Goal: Use online tool/utility: Utilize a website feature to perform a specific function

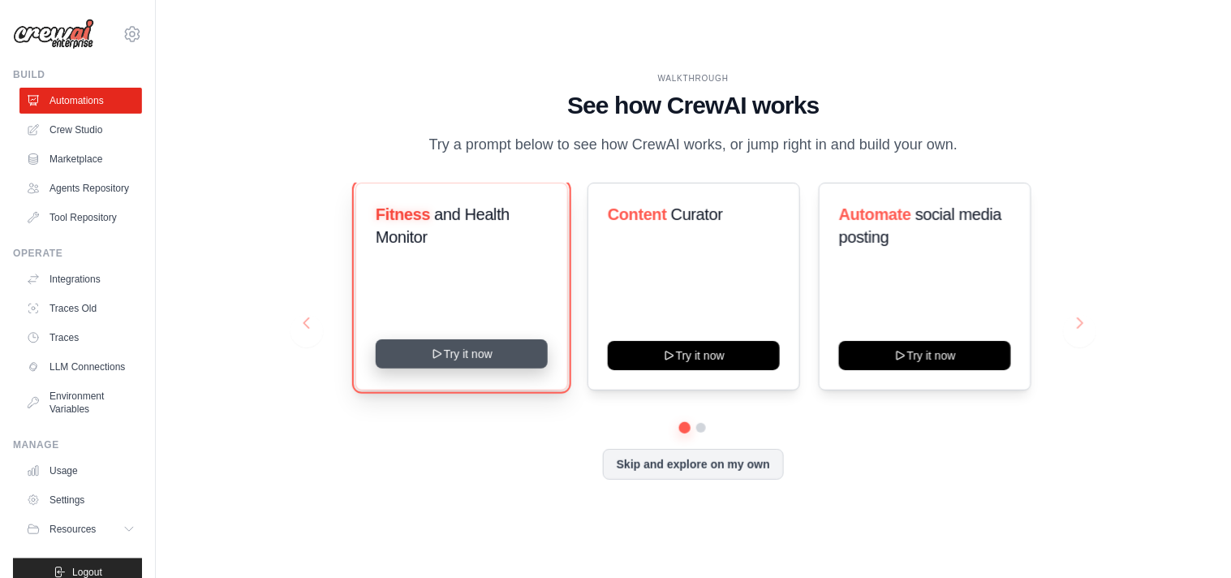
click at [475, 343] on button "Try it now" at bounding box center [462, 353] width 172 height 29
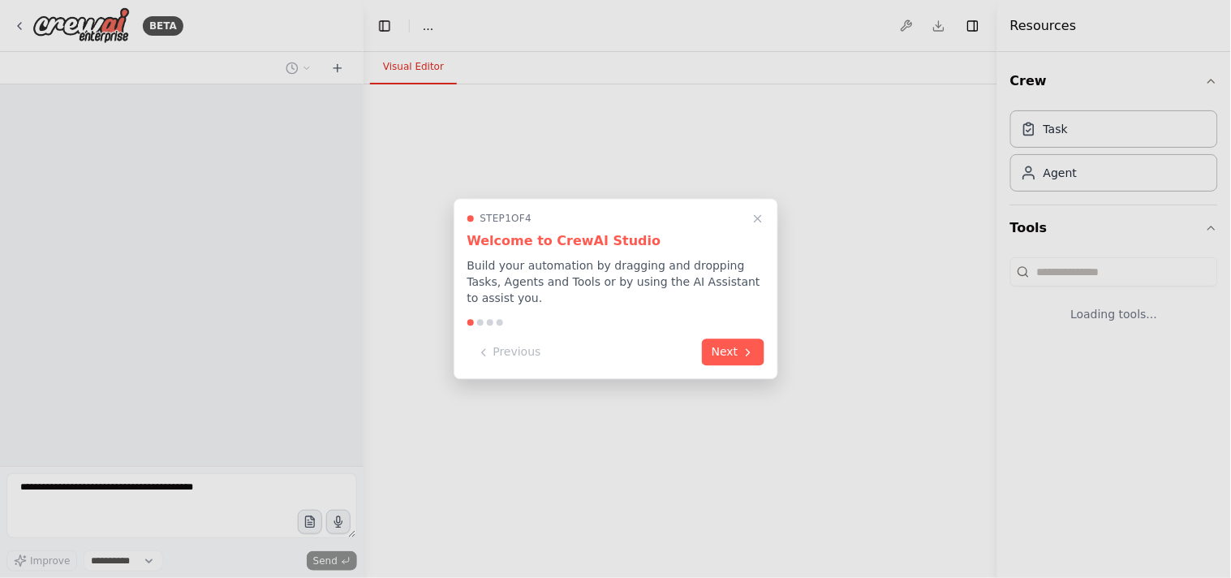
select select "****"
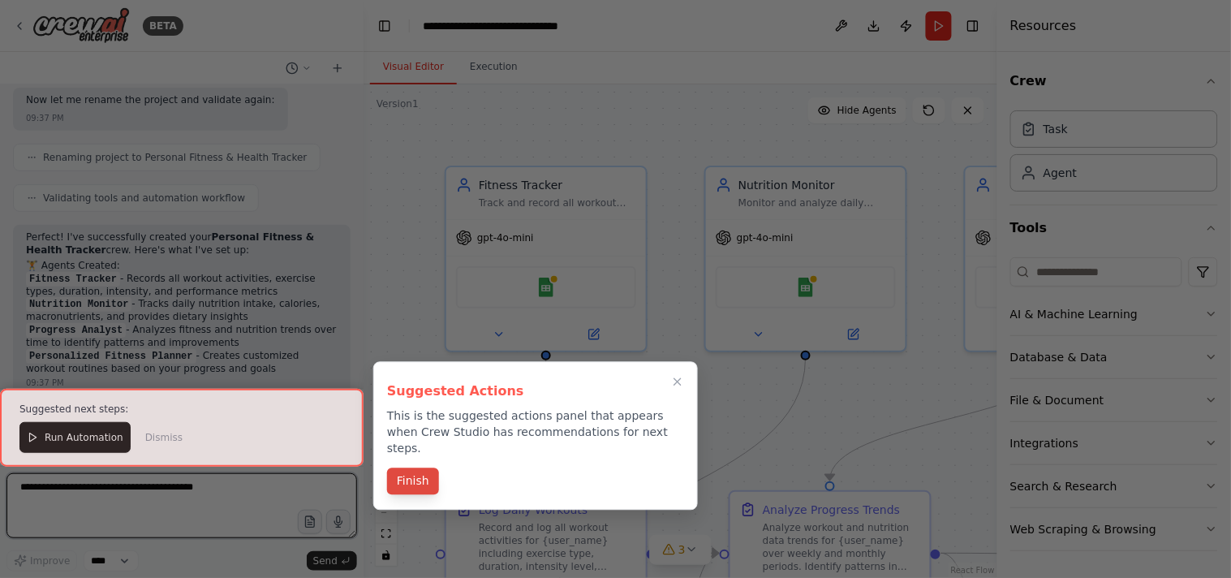
scroll to position [1761, 0]
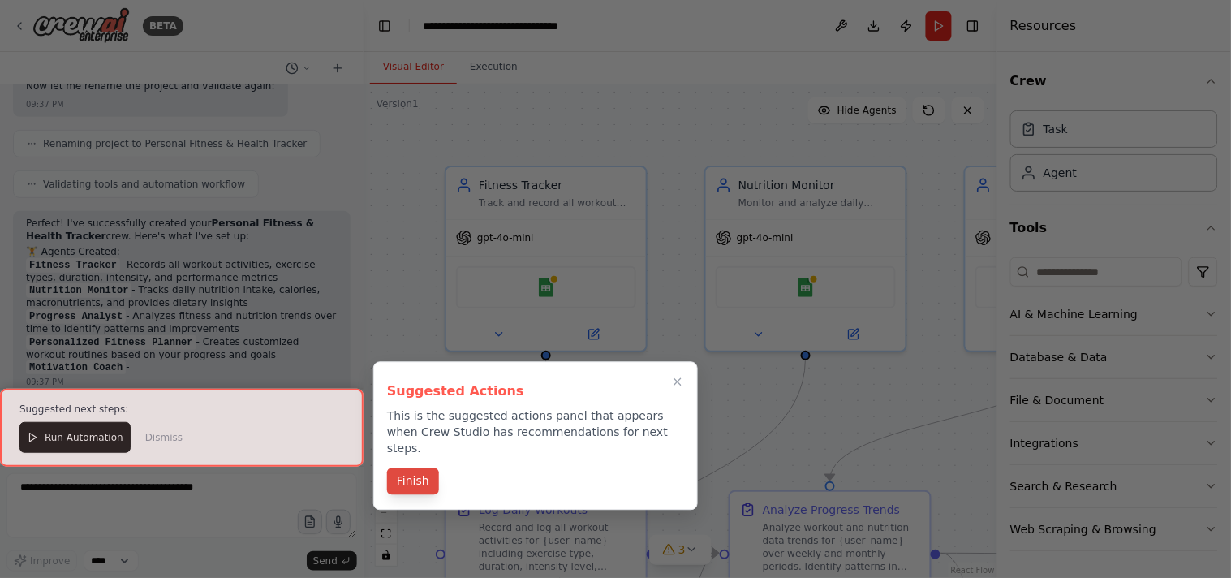
click at [403, 471] on button "Finish" at bounding box center [413, 481] width 52 height 27
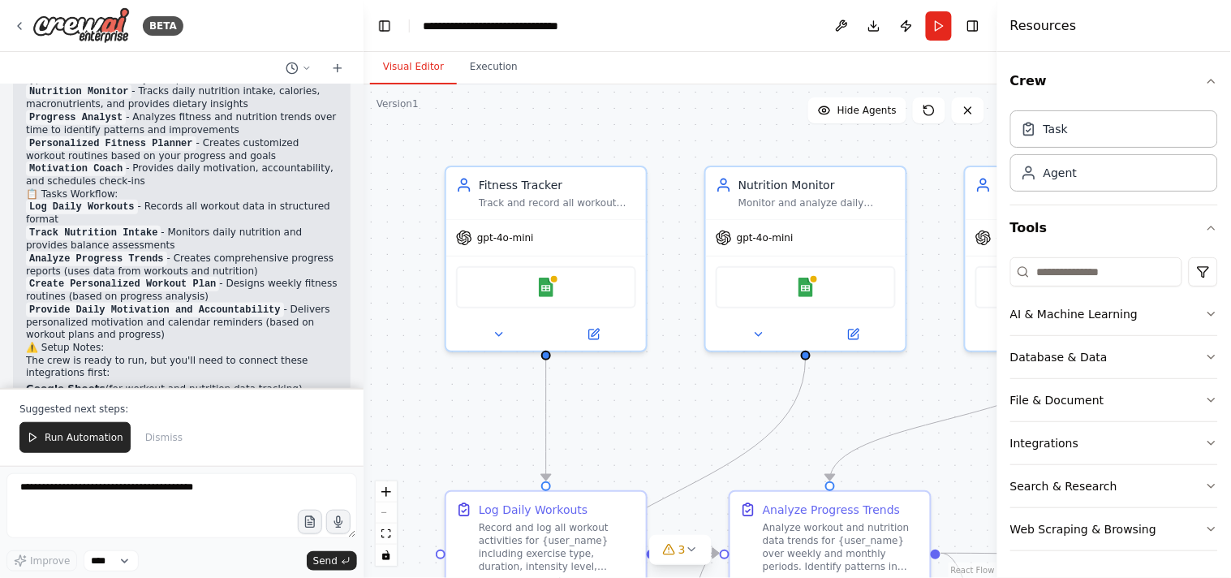
scroll to position [2049, 0]
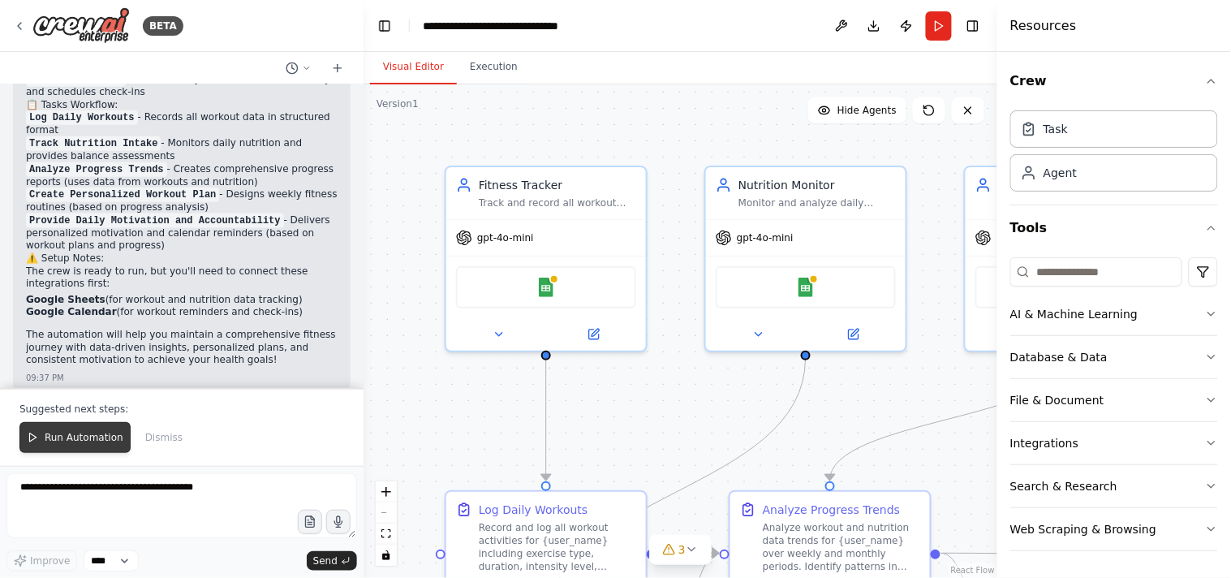
click at [75, 448] on button "Run Automation" at bounding box center [74, 437] width 111 height 31
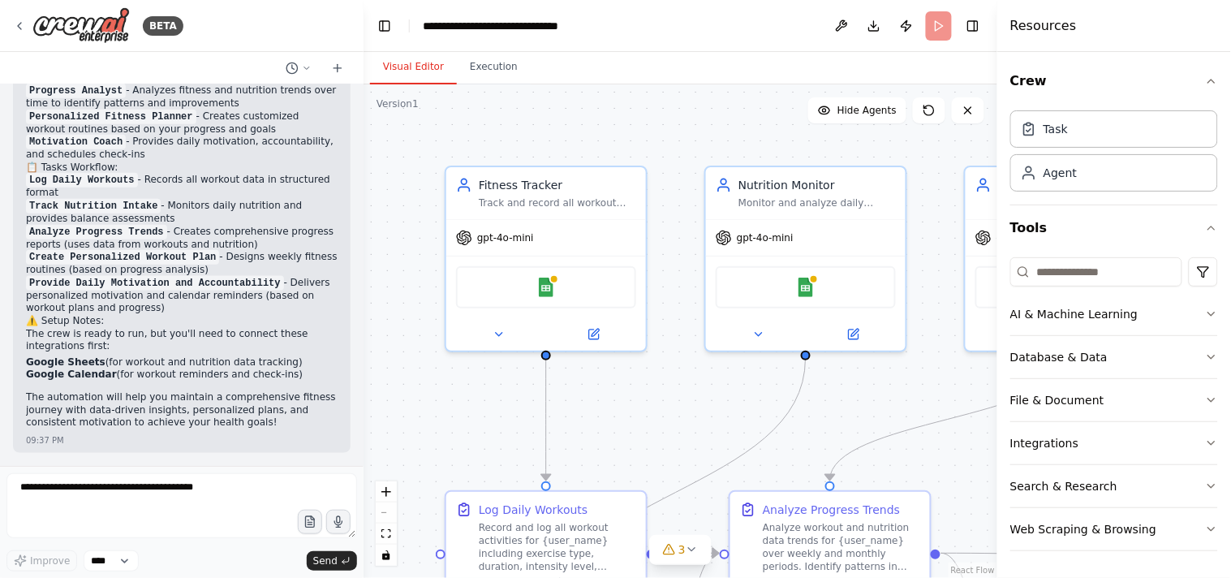
scroll to position [1972, 0]
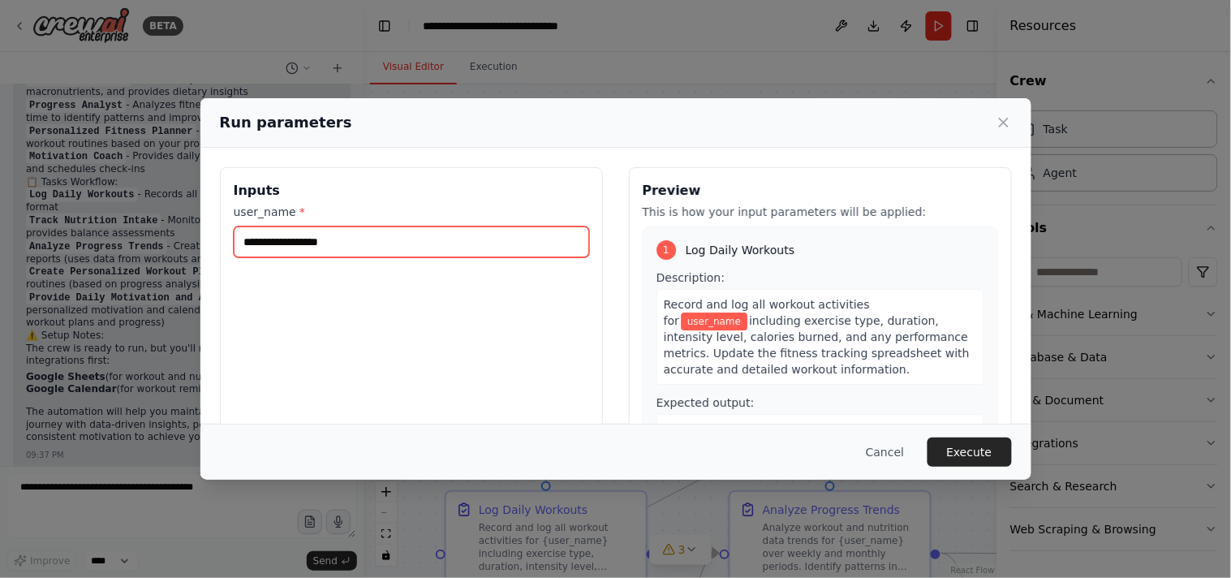
click at [398, 252] on input "user_name *" at bounding box center [411, 241] width 355 height 31
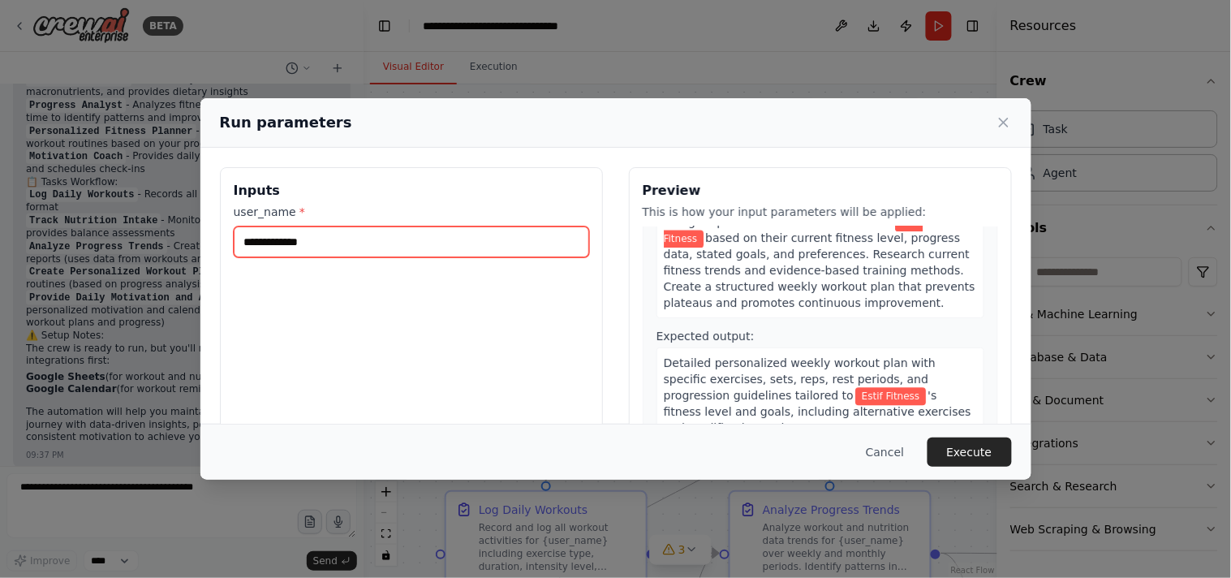
scroll to position [1227, 0]
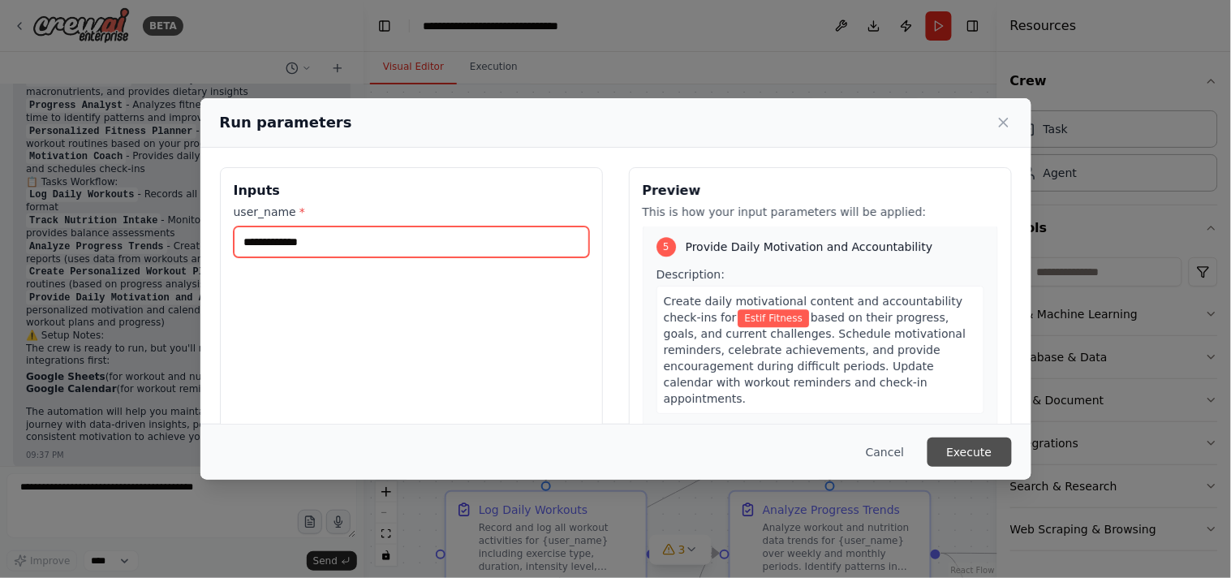
type input "**********"
click at [953, 448] on button "Execute" at bounding box center [969, 451] width 84 height 29
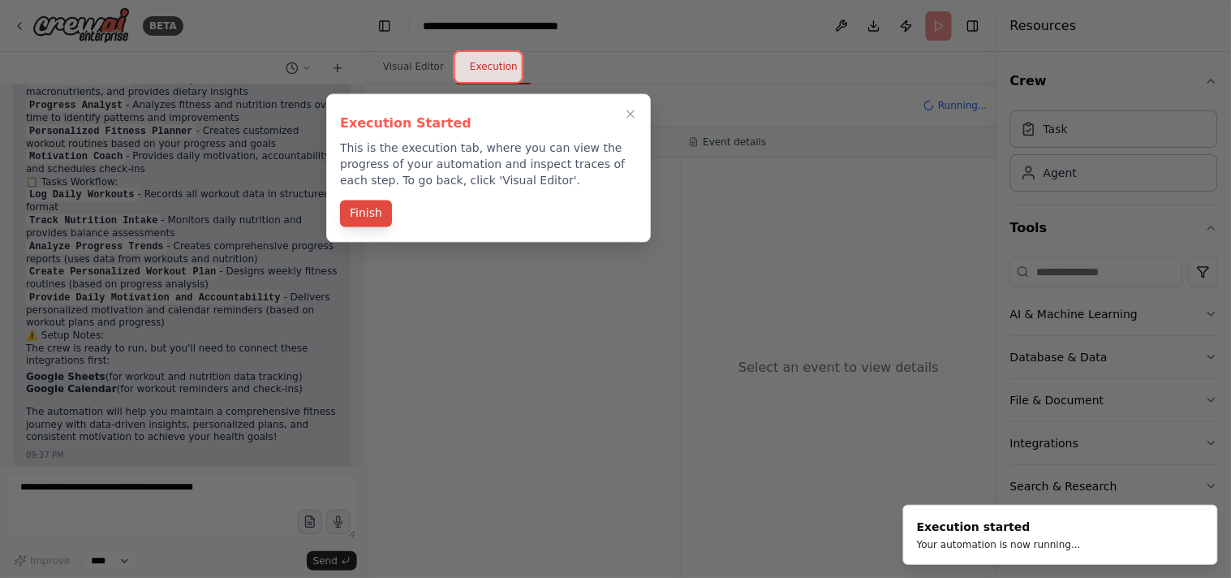
click at [381, 209] on button "Finish" at bounding box center [366, 213] width 52 height 27
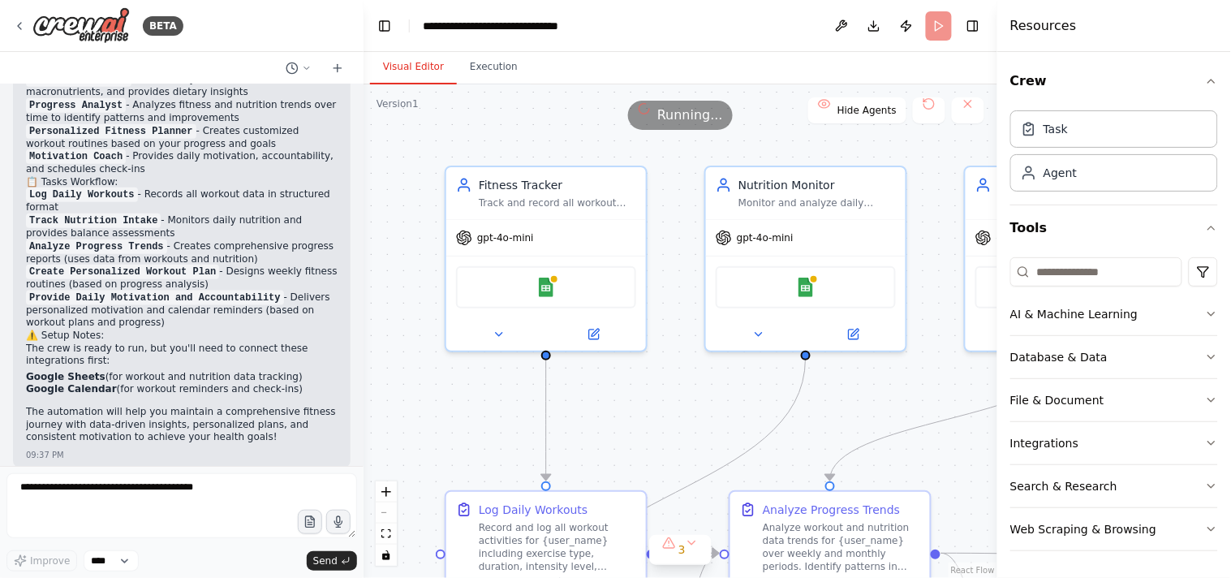
click at [433, 63] on button "Visual Editor" at bounding box center [413, 67] width 87 height 34
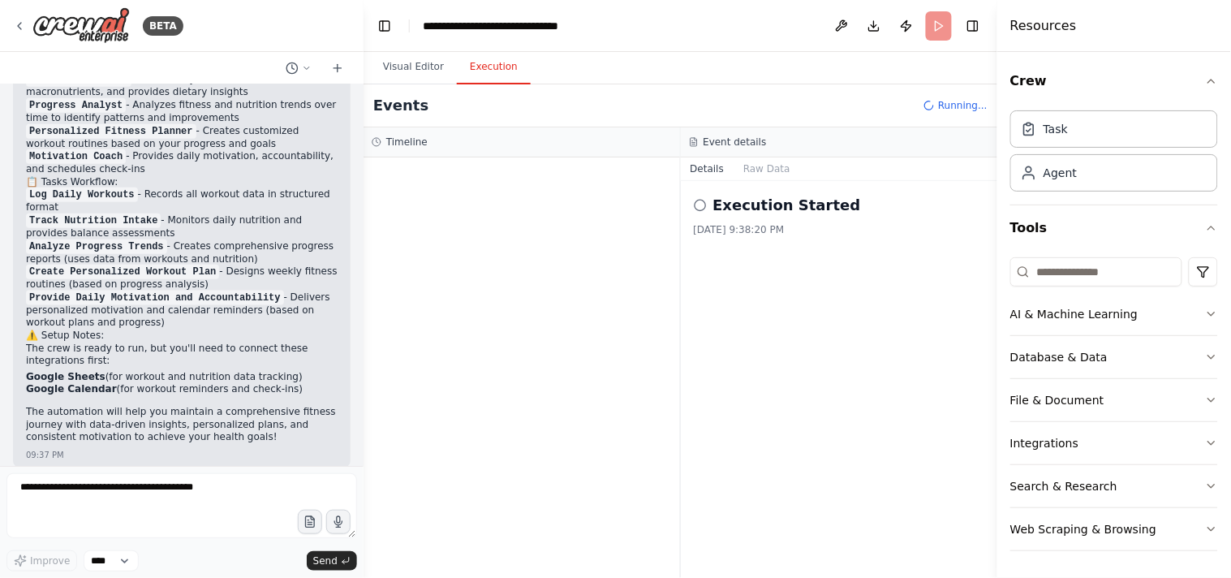
click at [471, 62] on button "Execution" at bounding box center [494, 67] width 74 height 34
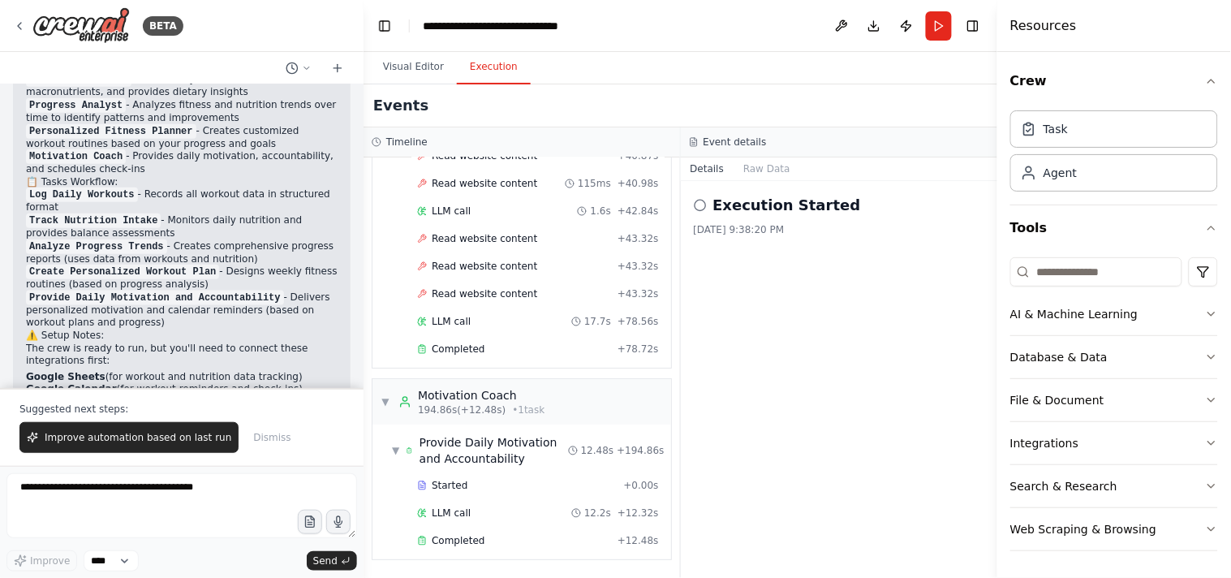
scroll to position [2049, 0]
